Goal: Information Seeking & Learning: Learn about a topic

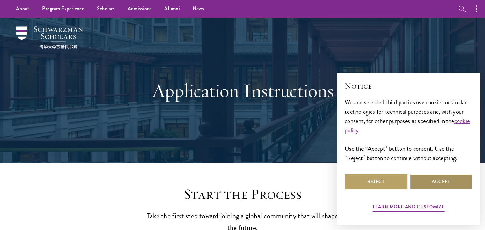
click at [424, 183] on button "Accept" at bounding box center [441, 181] width 62 height 15
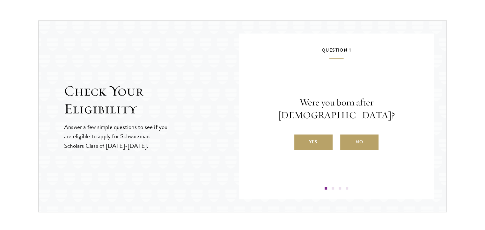
scroll to position [654, 0]
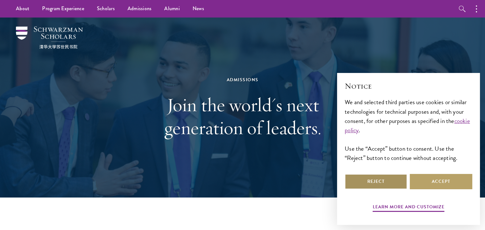
click at [396, 183] on button "Reject" at bounding box center [376, 181] width 62 height 15
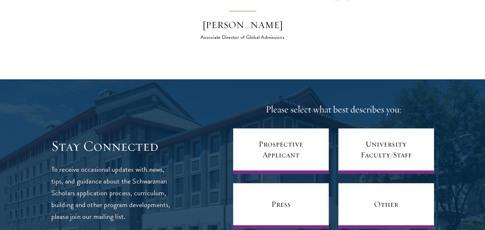
scroll to position [2434, 0]
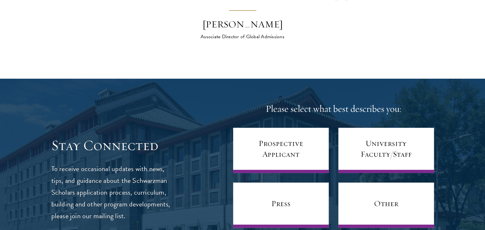
click at [343, 103] on h4 "Please select what best describes you:" at bounding box center [333, 109] width 201 height 13
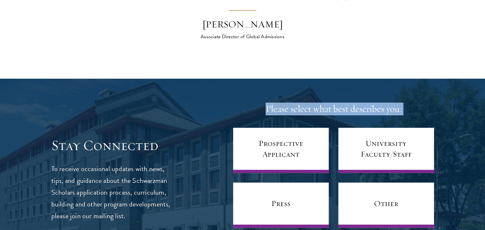
click at [343, 103] on h4 "Please select what best describes you:" at bounding box center [333, 109] width 201 height 13
click at [331, 103] on h4 "Please select what best describes you:" at bounding box center [333, 109] width 201 height 13
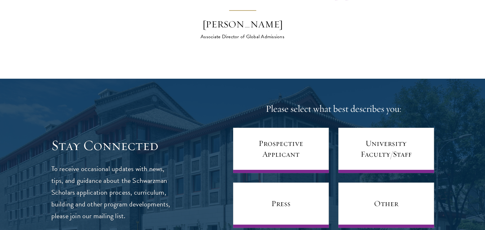
click at [331, 103] on h4 "Please select what best describes you:" at bounding box center [333, 109] width 201 height 13
click at [346, 103] on h4 "Please select what best describes you:" at bounding box center [333, 109] width 201 height 13
drag, startPoint x: 346, startPoint y: 95, endPoint x: 336, endPoint y: 109, distance: 16.7
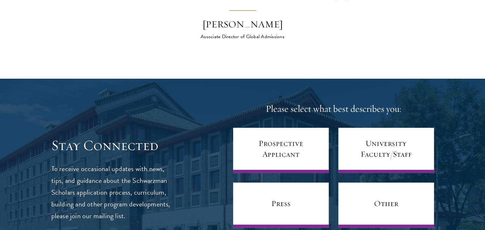
click at [336, 109] on div "Please select what best describes you: Prospective Applicant University Faculty…" at bounding box center [333, 180] width 201 height 154
click at [333, 103] on h4 "Please select what best describes you:" at bounding box center [333, 109] width 201 height 13
click at [359, 79] on div at bounding box center [242, 179] width 485 height 201
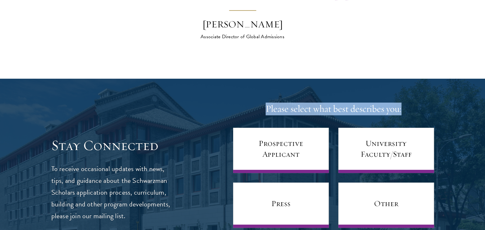
drag, startPoint x: 403, startPoint y: 95, endPoint x: 265, endPoint y: 91, distance: 137.8
click at [265, 103] on h4 "Please select what best describes you:" at bounding box center [333, 109] width 201 height 13
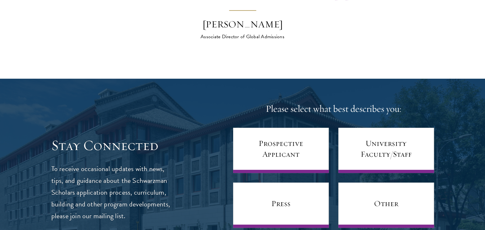
click at [308, 79] on div at bounding box center [242, 179] width 485 height 201
click at [333, 103] on h4 "Please select what best describes you:" at bounding box center [333, 109] width 201 height 13
click at [330, 103] on h4 "Please select what best describes you:" at bounding box center [333, 109] width 201 height 13
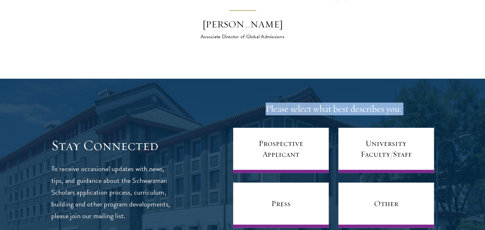
click at [330, 103] on h4 "Please select what best describes you:" at bounding box center [333, 109] width 201 height 13
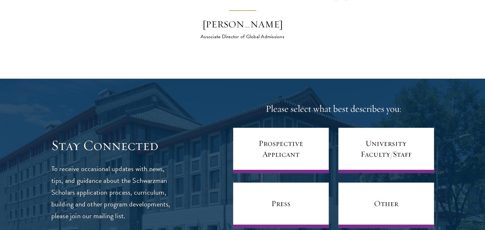
click at [334, 83] on div at bounding box center [242, 179] width 485 height 201
click at [334, 103] on h4 "Please select what best describes you:" at bounding box center [333, 109] width 201 height 13
click at [418, 103] on div "Please select what best describes you: Prospective Applicant University Faculty…" at bounding box center [333, 180] width 201 height 154
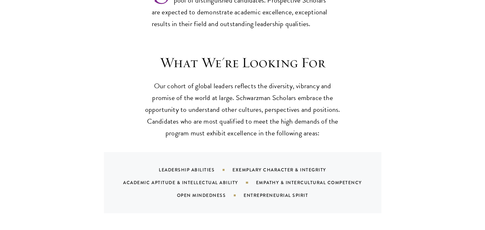
scroll to position [576, 0]
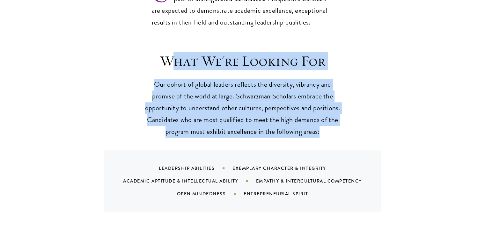
drag, startPoint x: 168, startPoint y: 46, endPoint x: 338, endPoint y: 115, distance: 184.1
click at [338, 115] on header "What We're Looking For Our cohort of global leaders reflects the diversity, vib…" at bounding box center [243, 94] width 198 height 85
drag, startPoint x: 338, startPoint y: 115, endPoint x: 411, endPoint y: 118, distance: 73.1
click at [411, 118] on div "What We're Looking For Our cohort of global leaders reflects the diversity, vib…" at bounding box center [242, 131] width 344 height 159
click at [349, 116] on div "What We're Looking For Our cohort of global leaders reflects the diversity, vib…" at bounding box center [242, 131] width 344 height 159
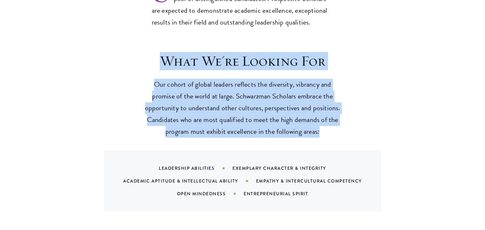
drag, startPoint x: 330, startPoint y: 116, endPoint x: 164, endPoint y: 44, distance: 180.0
click at [164, 52] on header "What We're Looking For Our cohort of global leaders reflects the diversity, vib…" at bounding box center [243, 94] width 198 height 85
click at [234, 96] on p "Our cohort of global leaders reflects the diversity, vibrancy and promise of th…" at bounding box center [243, 108] width 198 height 59
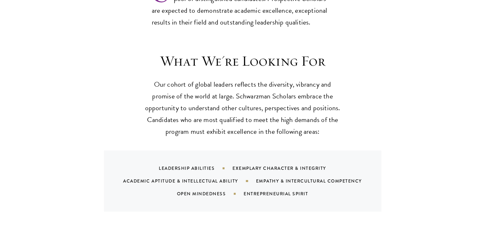
click at [234, 96] on p "Our cohort of global leaders reflects the diversity, vibrancy and promise of th…" at bounding box center [243, 108] width 198 height 59
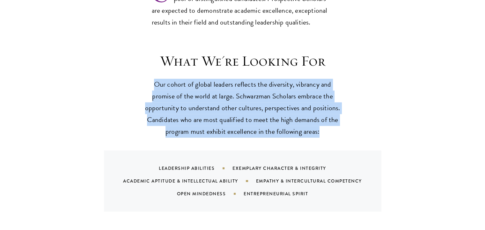
click at [234, 96] on p "Our cohort of global leaders reflects the diversity, vibrancy and promise of th…" at bounding box center [243, 108] width 198 height 59
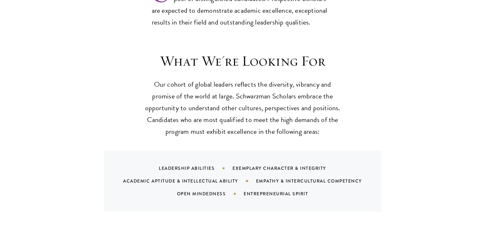
click at [235, 52] on h3 "What We're Looking For" at bounding box center [243, 61] width 198 height 18
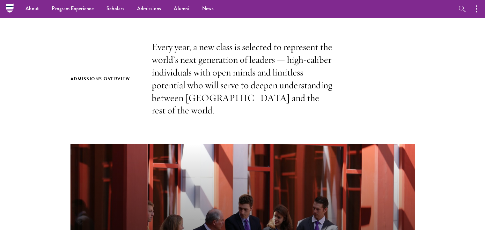
scroll to position [0, 0]
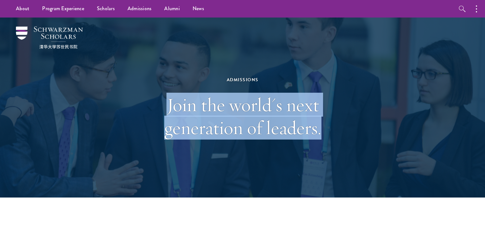
drag, startPoint x: 321, startPoint y: 134, endPoint x: 167, endPoint y: 96, distance: 159.1
click at [167, 96] on h1 "Join the world's next generation of leaders." at bounding box center [243, 116] width 220 height 46
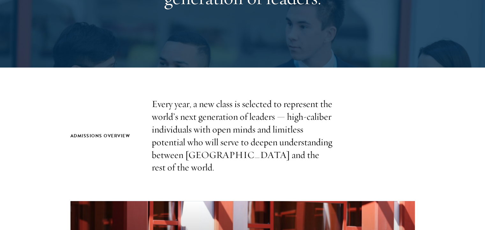
scroll to position [131, 0]
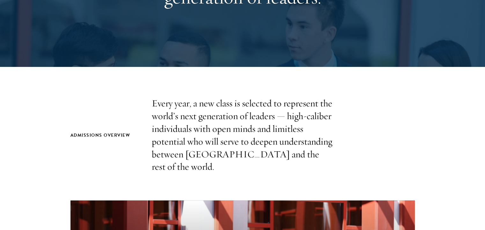
click at [231, 129] on p "Every year, a new class is selected to represent the world’s next generation of…" at bounding box center [243, 135] width 182 height 76
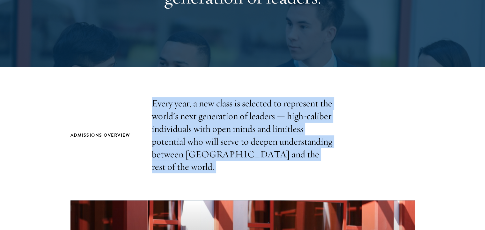
click at [231, 129] on p "Every year, a new class is selected to represent the world’s next generation of…" at bounding box center [243, 135] width 182 height 76
click at [363, 132] on div "Admissions Overview Every year, a new class is selected to represent the world’…" at bounding box center [242, 135] width 344 height 76
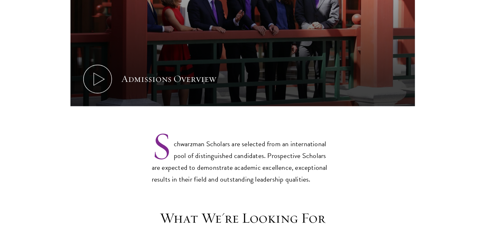
scroll to position [419, 0]
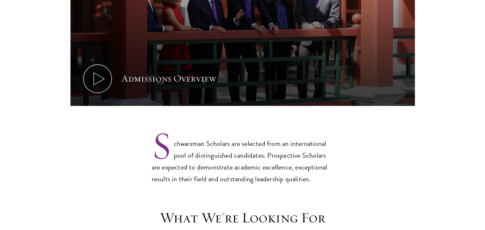
click at [270, 160] on p "Schwarzman Scholars are selected from an international pool of distinguished ca…" at bounding box center [243, 156] width 182 height 58
click at [252, 141] on p "Schwarzman Scholars are selected from an international pool of distinguished ca…" at bounding box center [243, 156] width 182 height 58
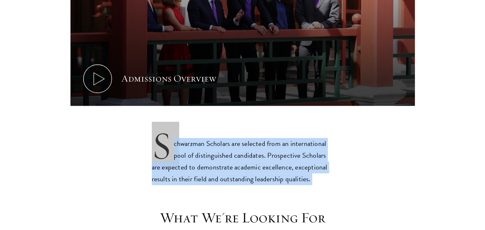
click at [252, 141] on p "Schwarzman Scholars are selected from an international pool of distinguished ca…" at bounding box center [243, 156] width 182 height 58
click at [254, 127] on p "Schwarzman Scholars are selected from an international pool of distinguished ca…" at bounding box center [243, 156] width 182 height 58
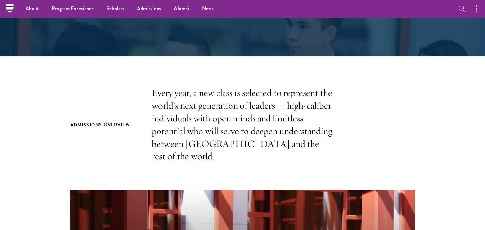
scroll to position [0, 0]
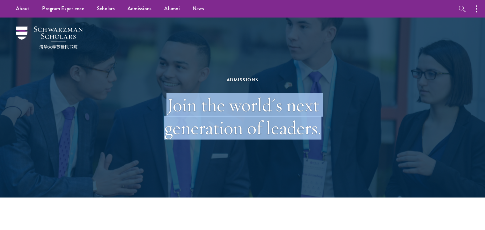
drag, startPoint x: 319, startPoint y: 132, endPoint x: 155, endPoint y: 103, distance: 166.4
click at [155, 103] on h1 "Join the world's next generation of leaders." at bounding box center [243, 116] width 220 height 46
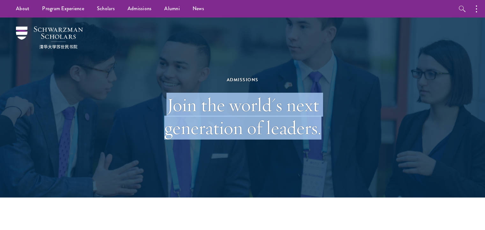
drag, startPoint x: 321, startPoint y: 133, endPoint x: 168, endPoint y: 106, distance: 155.0
click at [168, 106] on h1 "Join the world's next generation of leaders." at bounding box center [243, 116] width 220 height 46
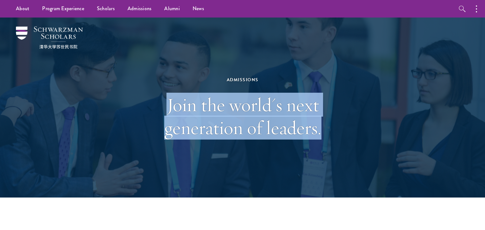
drag, startPoint x: 321, startPoint y: 133, endPoint x: 161, endPoint y: 91, distance: 165.7
click at [161, 91] on div "Admissions Join the world's next generation of leaders." at bounding box center [243, 107] width 220 height 127
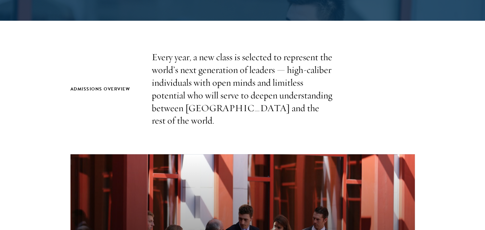
scroll to position [177, 0]
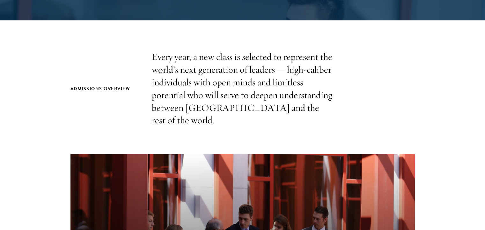
click at [239, 83] on p "Every year, a new class is selected to represent the world’s next generation of…" at bounding box center [243, 89] width 182 height 76
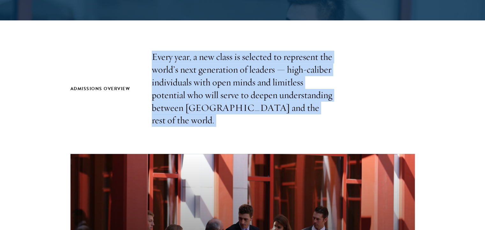
click at [239, 83] on p "Every year, a new class is selected to represent the world’s next generation of…" at bounding box center [243, 89] width 182 height 76
click at [345, 79] on div "Admissions Overview Every year, a new class is selected to represent the world’…" at bounding box center [242, 89] width 344 height 76
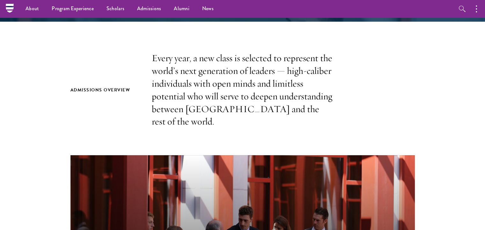
scroll to position [176, 0]
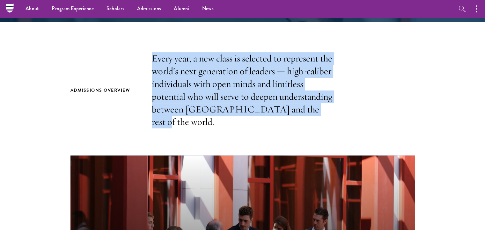
drag, startPoint x: 154, startPoint y: 59, endPoint x: 307, endPoint y: 113, distance: 162.0
click at [307, 113] on p "Every year, a new class is selected to represent the world’s next generation of…" at bounding box center [243, 90] width 182 height 76
click at [349, 104] on div "Admissions Overview Every year, a new class is selected to represent the world’…" at bounding box center [242, 90] width 344 height 76
drag, startPoint x: 306, startPoint y: 111, endPoint x: 140, endPoint y: 50, distance: 176.4
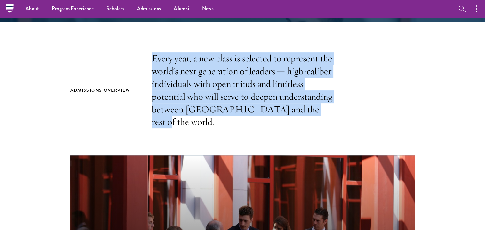
click at [391, 62] on div "Admissions Overview Every year, a new class is selected to represent the world’…" at bounding box center [242, 90] width 344 height 76
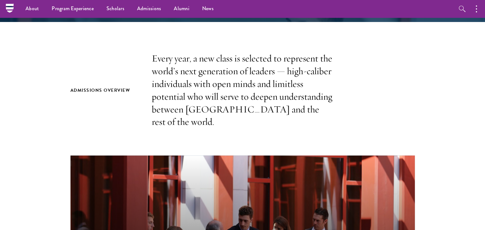
click at [232, 105] on p "Every year, a new class is selected to represent the world’s next generation of…" at bounding box center [243, 90] width 182 height 76
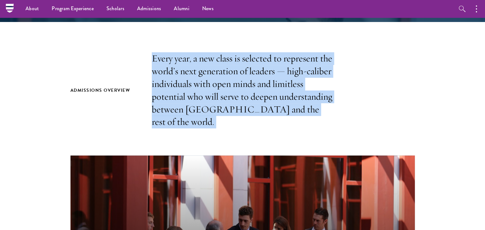
click at [366, 86] on div "Admissions Overview Every year, a new class is selected to represent the world’…" at bounding box center [242, 90] width 344 height 76
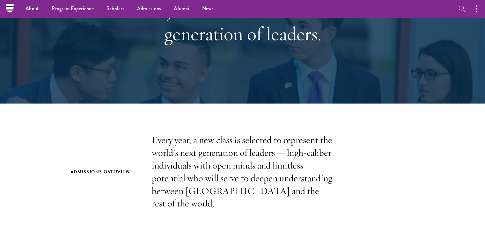
scroll to position [0, 0]
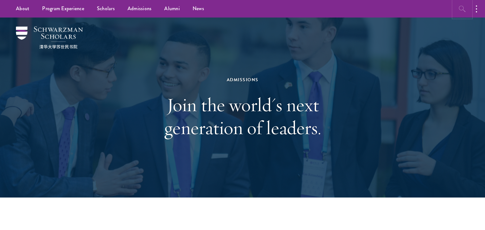
click at [458, 9] on icon "button" at bounding box center [462, 9] width 8 height 8
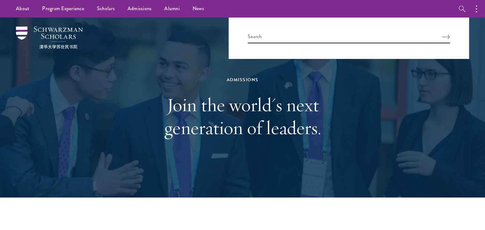
click at [320, 107] on h1 "Join the world's next generation of leaders." at bounding box center [243, 116] width 220 height 46
